Goal: Download file/media

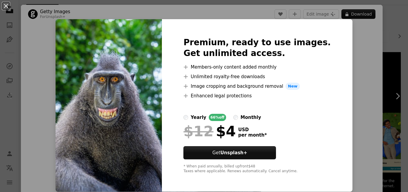
scroll to position [30, 0]
drag, startPoint x: 325, startPoint y: 85, endPoint x: 371, endPoint y: 62, distance: 51.2
click at [371, 62] on div "An X shape Premium, ready to use images. Get unlimited access. A plus sign Memb…" at bounding box center [204, 96] width 408 height 192
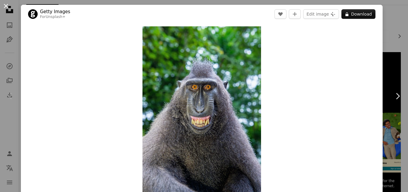
click at [4, 5] on button "An X shape" at bounding box center [5, 5] width 7 height 7
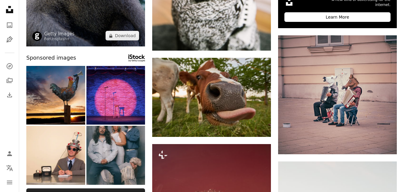
scroll to position [239, 0]
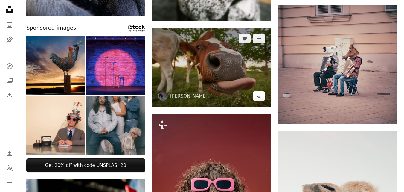
click at [259, 96] on icon "Arrow pointing down" at bounding box center [258, 95] width 5 height 7
